Goal: Information Seeking & Learning: Understand process/instructions

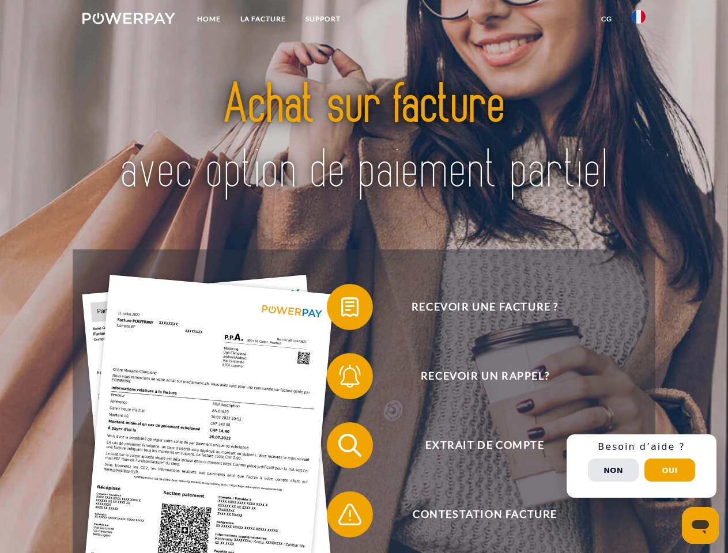
click at [129, 20] on img at bounding box center [128, 19] width 93 height 12
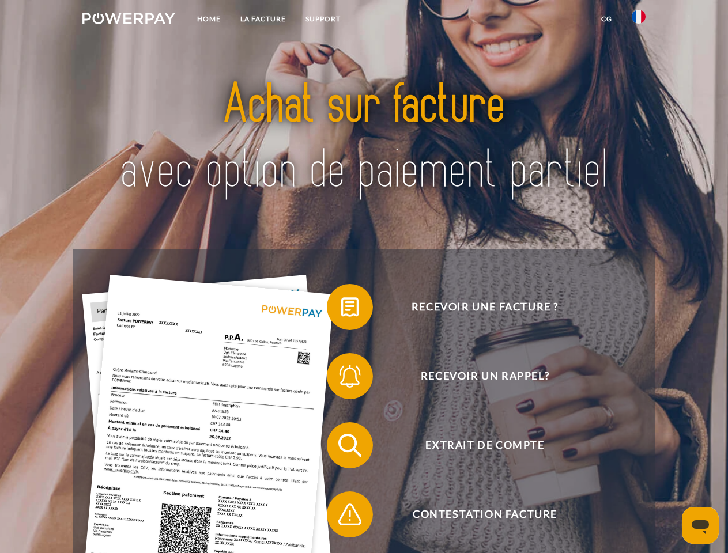
click at [638, 20] on img at bounding box center [639, 17] width 14 height 14
click at [606, 19] on link "CG" at bounding box center [606, 19] width 31 height 21
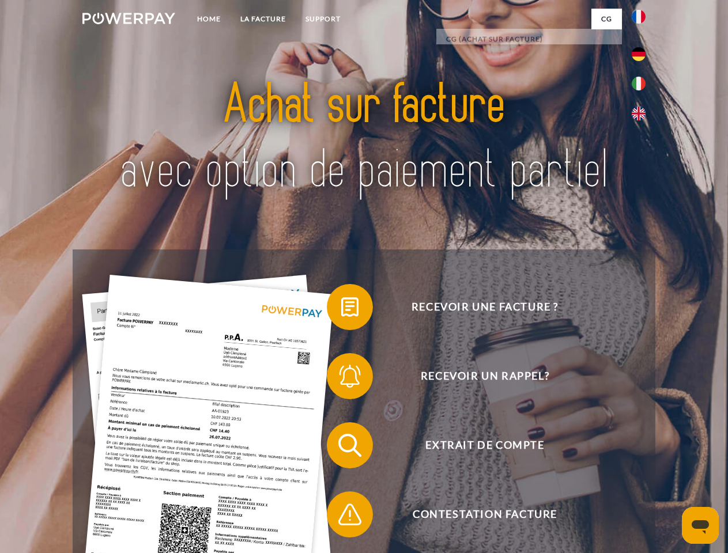
click at [341, 309] on span at bounding box center [333, 307] width 58 height 58
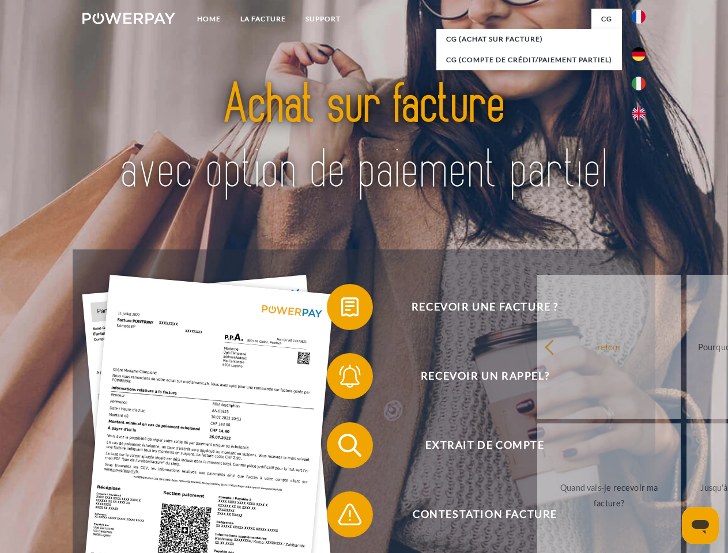
click at [341, 379] on div "Recevoir une facture ? Recevoir un rappel? Extrait de compte retour" at bounding box center [364, 480] width 582 height 461
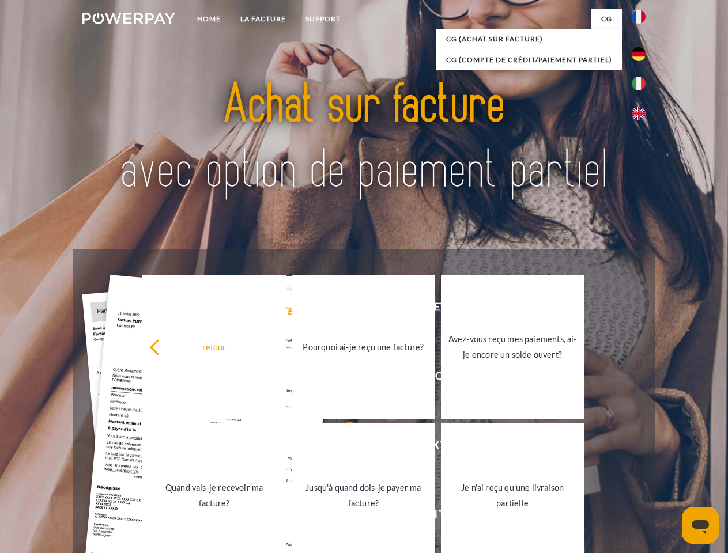
click at [341, 448] on link "Jusqu'à quand dois-je payer ma facture?" at bounding box center [363, 496] width 143 height 144
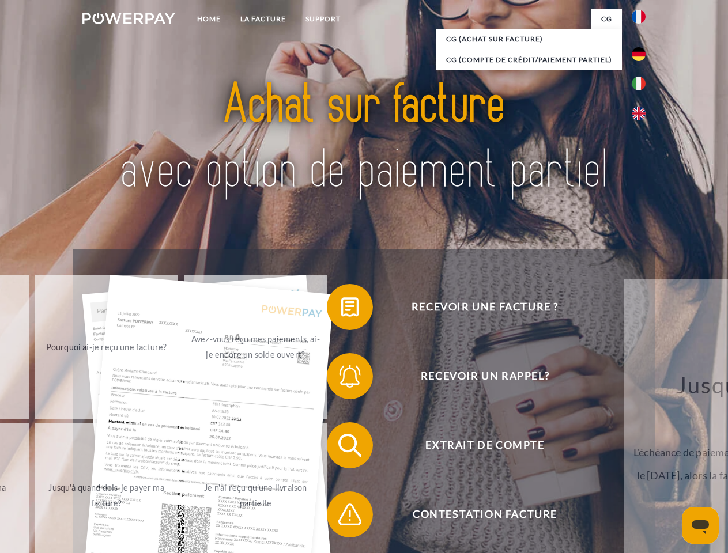
click at [341, 517] on span at bounding box center [333, 515] width 58 height 58
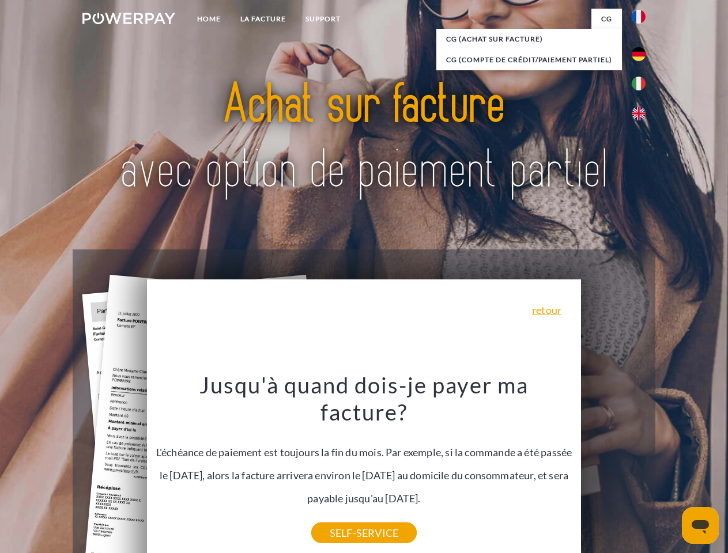
click at [641, 466] on div "Recevoir une facture ? Recevoir un rappel? Extrait de compte retour" at bounding box center [364, 480] width 582 height 461
click at [613, 468] on span "Extrait de compte" at bounding box center [484, 445] width 282 height 46
click at [670, 470] on header "Home LA FACTURE Support" at bounding box center [364, 398] width 728 height 796
